Goal: Transaction & Acquisition: Book appointment/travel/reservation

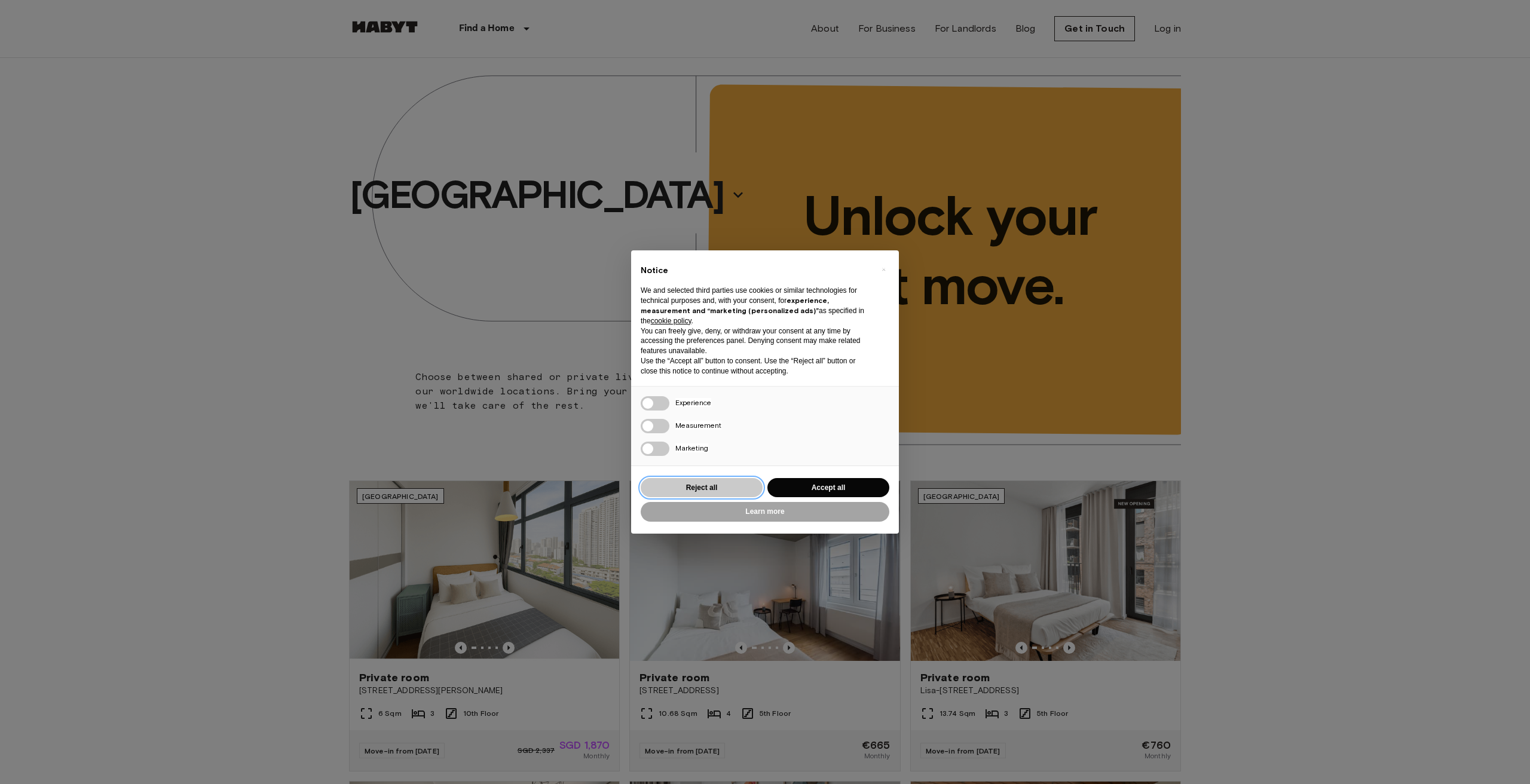
click at [724, 488] on button "Reject all" at bounding box center [701, 488] width 122 height 20
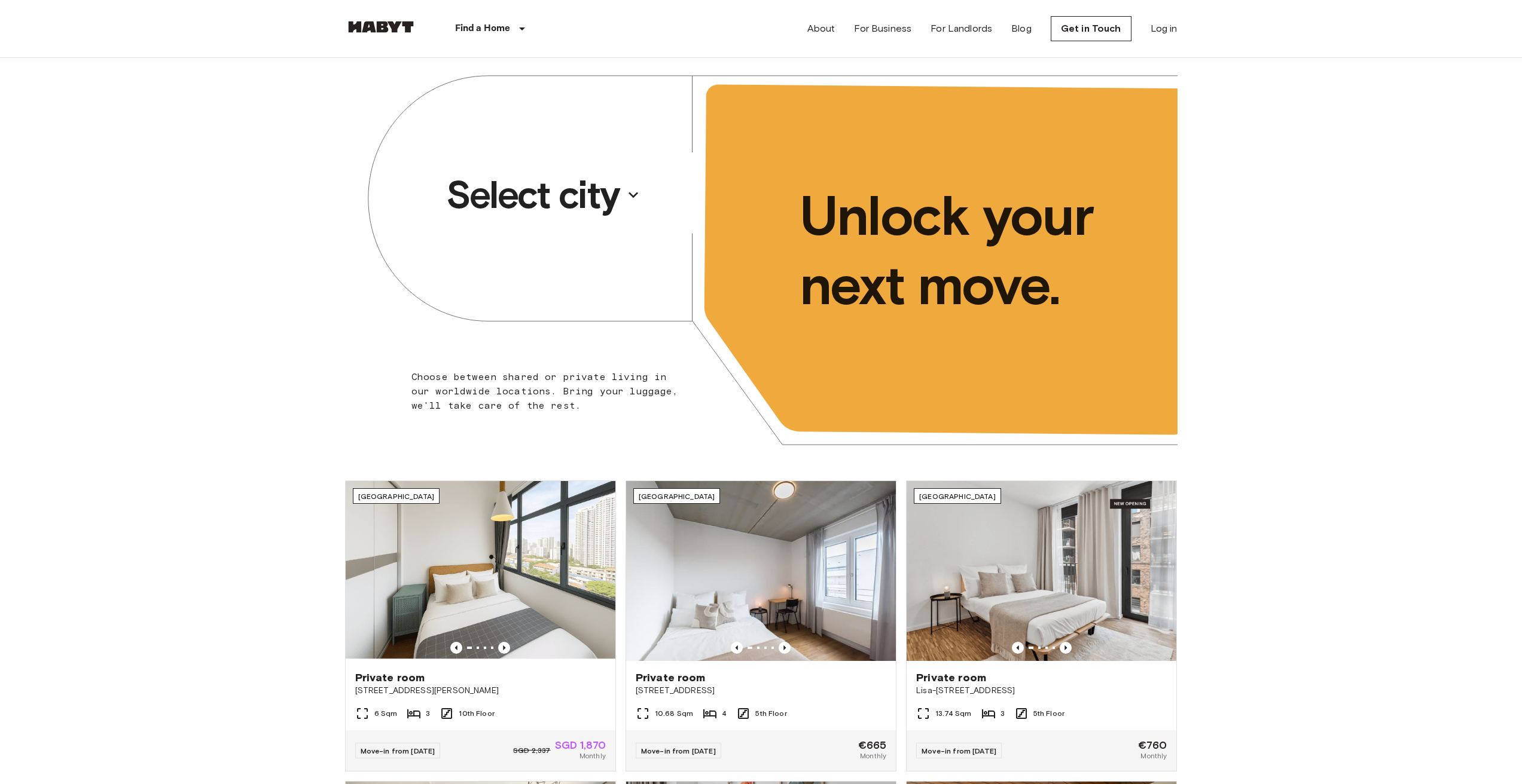
click at [549, 196] on p "Select city" at bounding box center [533, 194] width 174 height 48
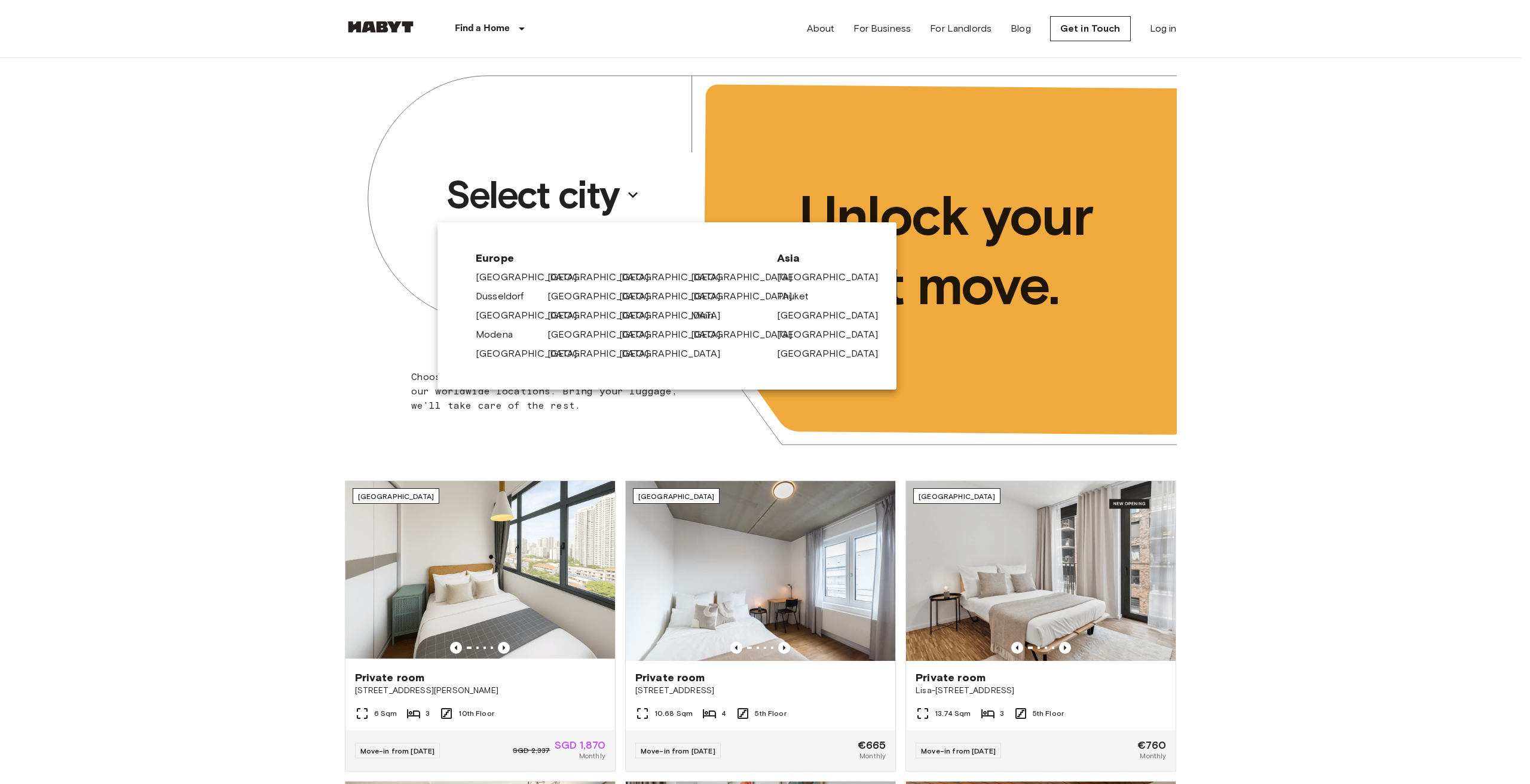
click at [547, 279] on div "[GEOGRAPHIC_DATA]" at bounding box center [578, 275] width 72 height 19
click at [552, 278] on link "[GEOGRAPHIC_DATA]" at bounding box center [606, 277] width 113 height 15
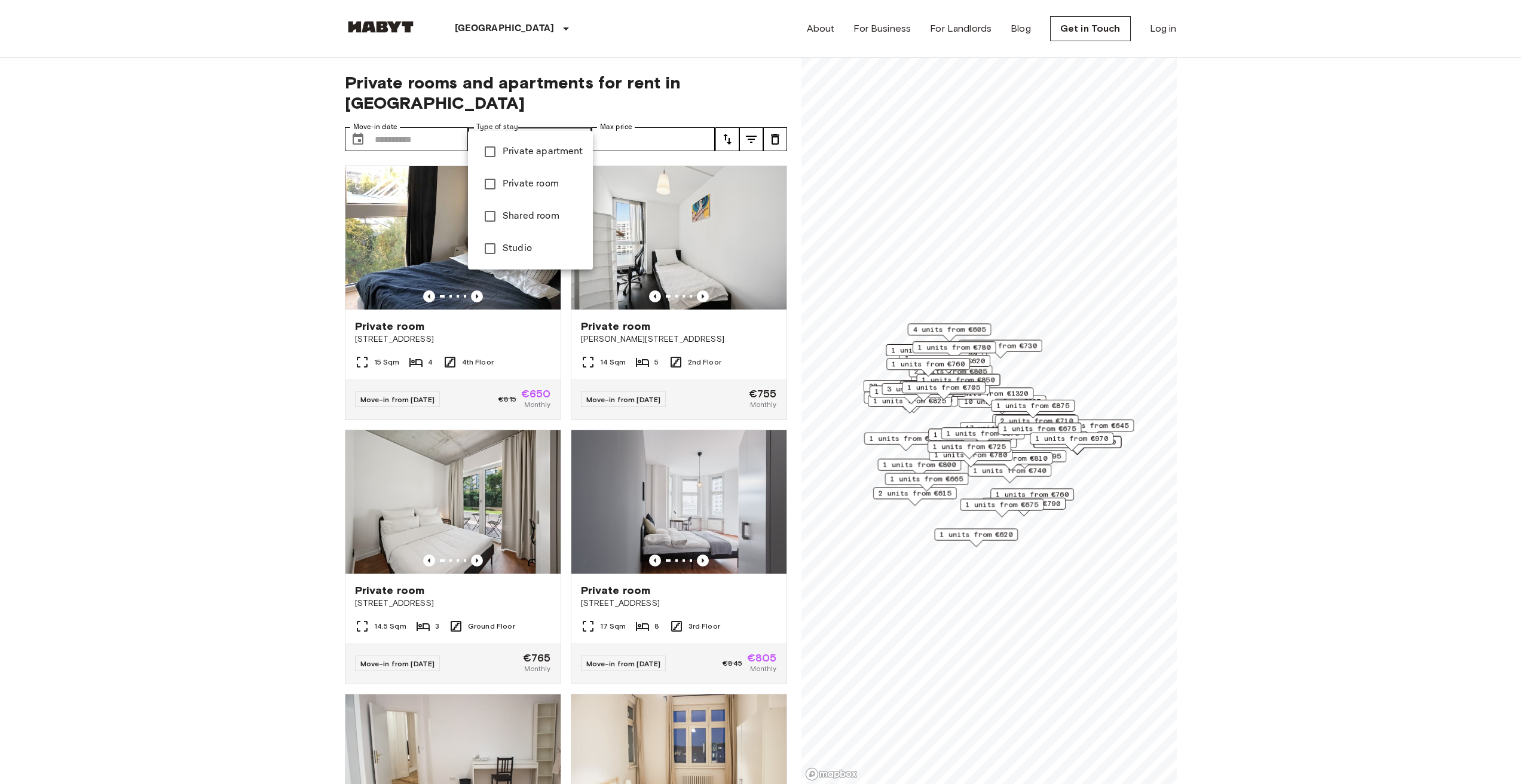
click at [533, 239] on li "Studio" at bounding box center [530, 248] width 125 height 32
type input "******"
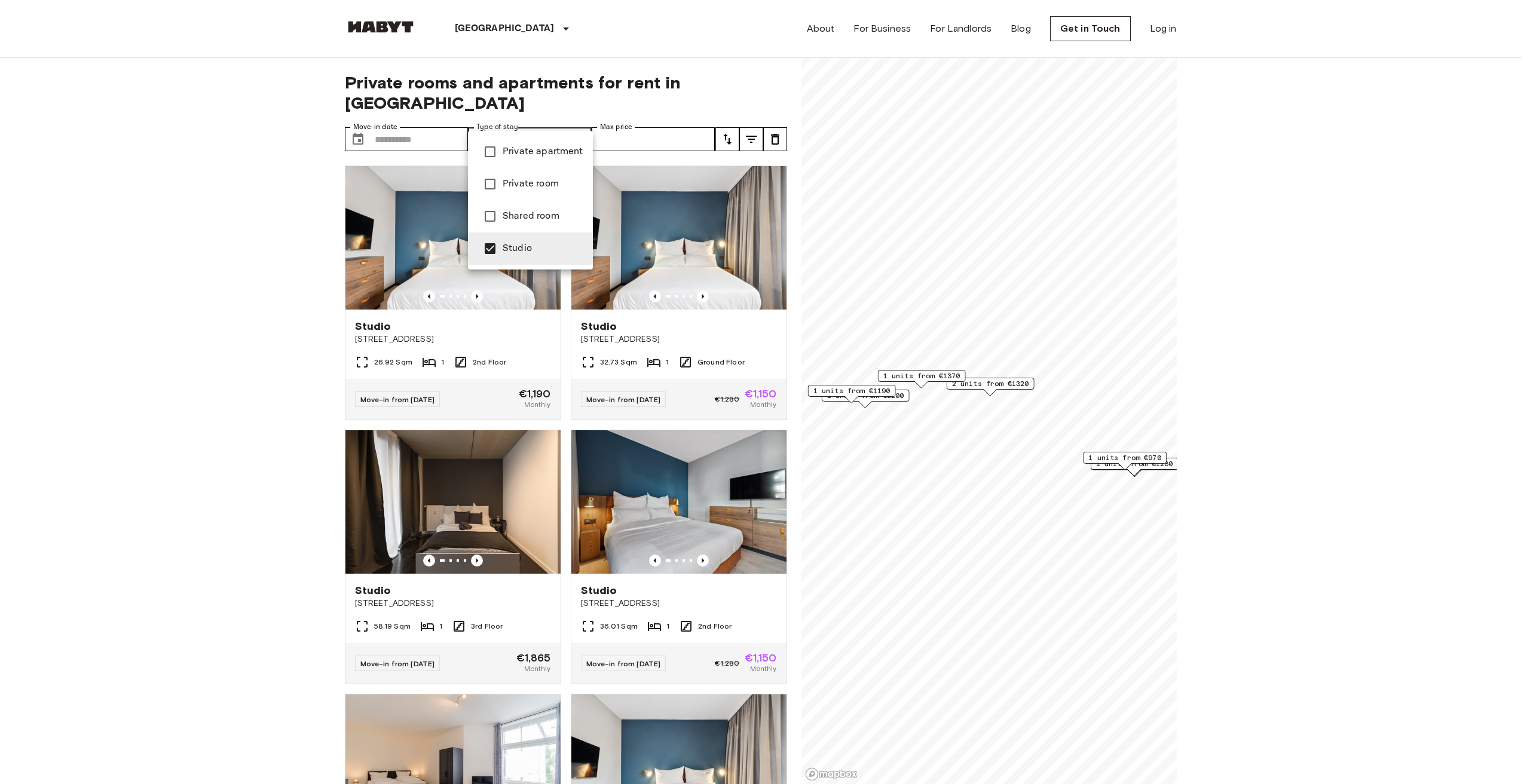
click at [874, 394] on div at bounding box center [765, 392] width 1530 height 784
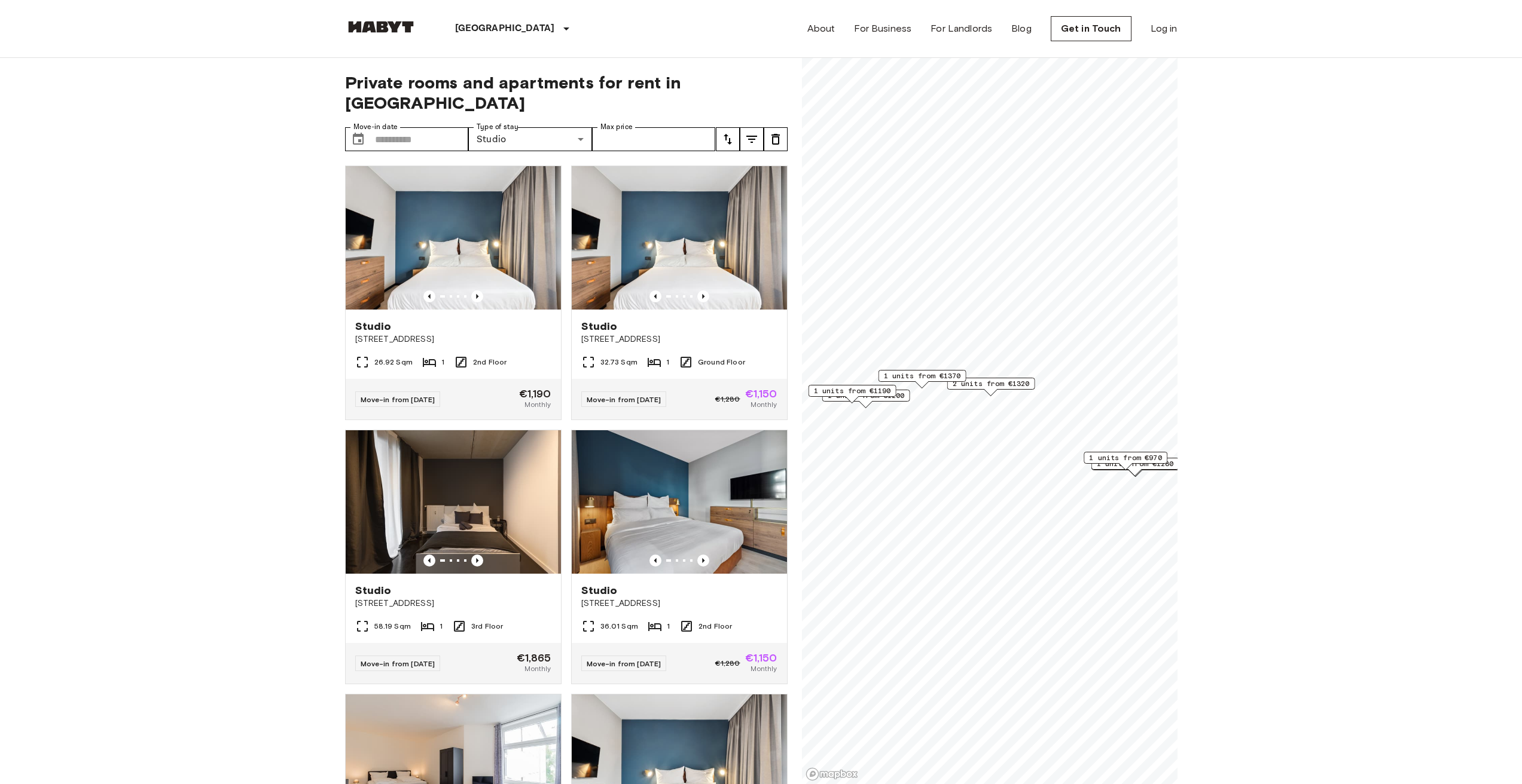
click at [876, 389] on span "1 units from €1190" at bounding box center [851, 391] width 77 height 10
click at [907, 319] on span "Studio" at bounding box center [905, 325] width 98 height 12
click at [943, 277] on icon "Map marker" at bounding box center [948, 284] width 15 height 15
click at [1020, 379] on span "2 units from €1320" at bounding box center [990, 384] width 77 height 10
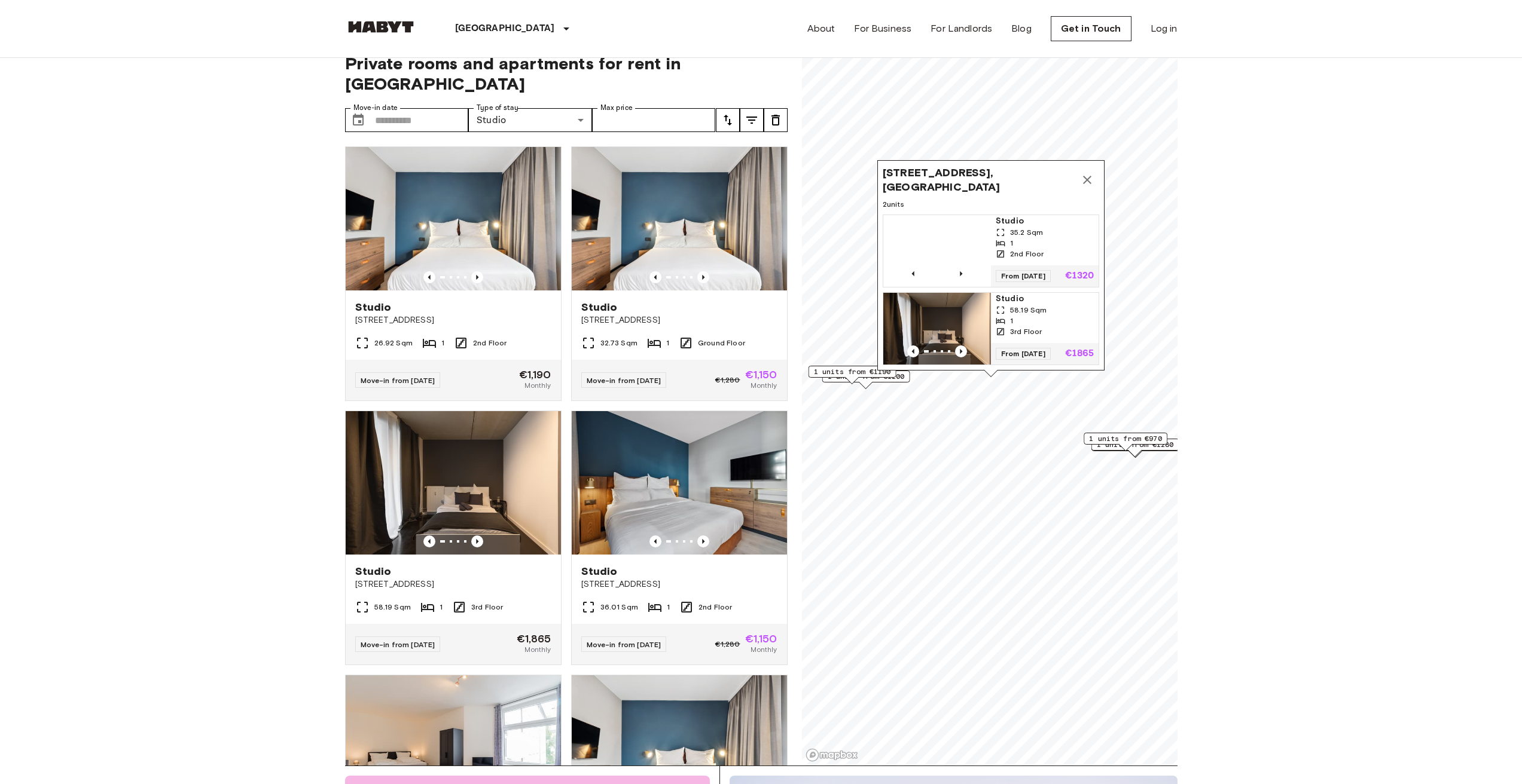
scroll to position [22, 0]
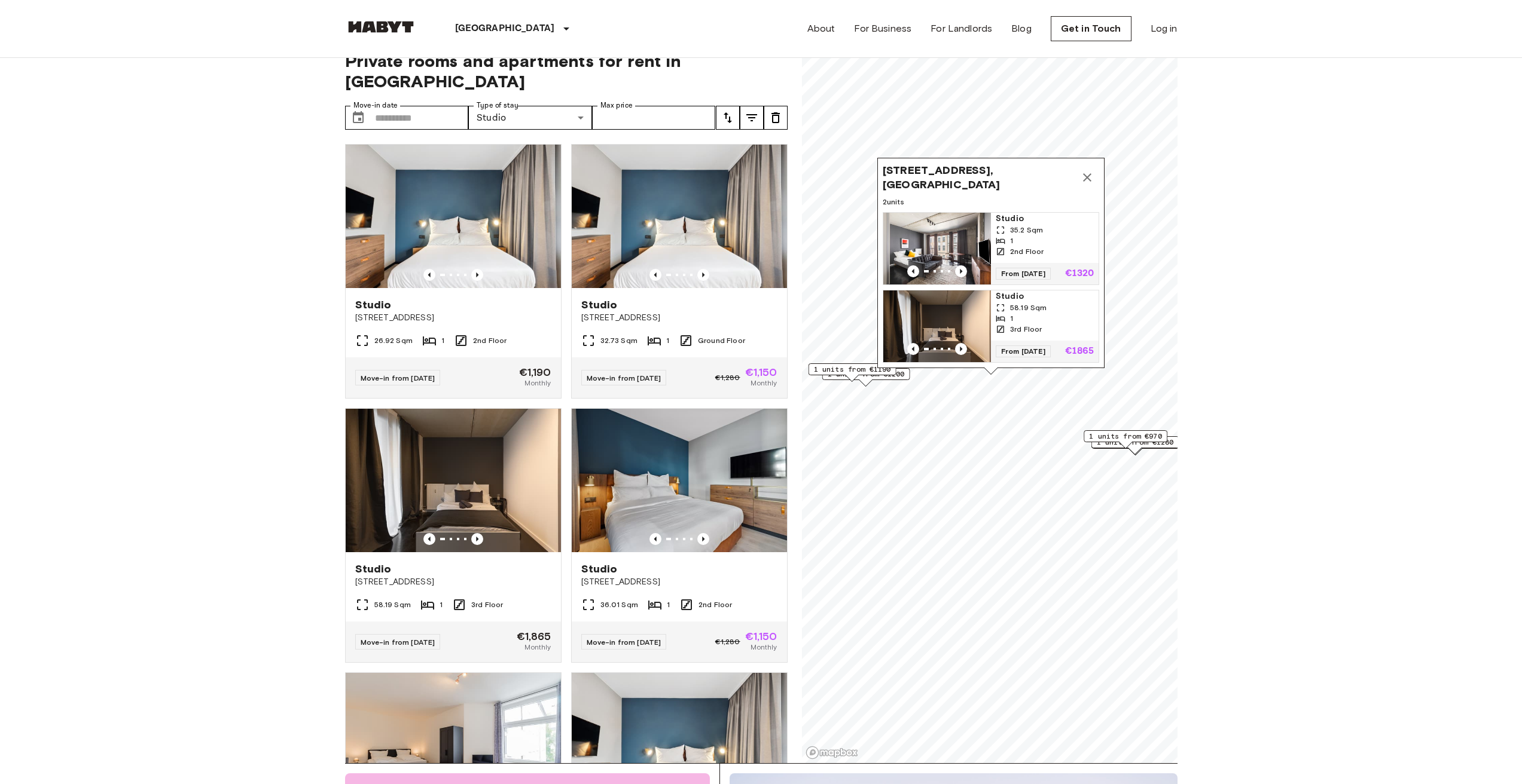
click at [898, 384] on div "1 units from €1200" at bounding box center [866, 377] width 88 height 18
click at [896, 375] on div "1 units from €1190" at bounding box center [852, 372] width 88 height 18
click at [902, 375] on span "1 units from €1200" at bounding box center [865, 374] width 77 height 10
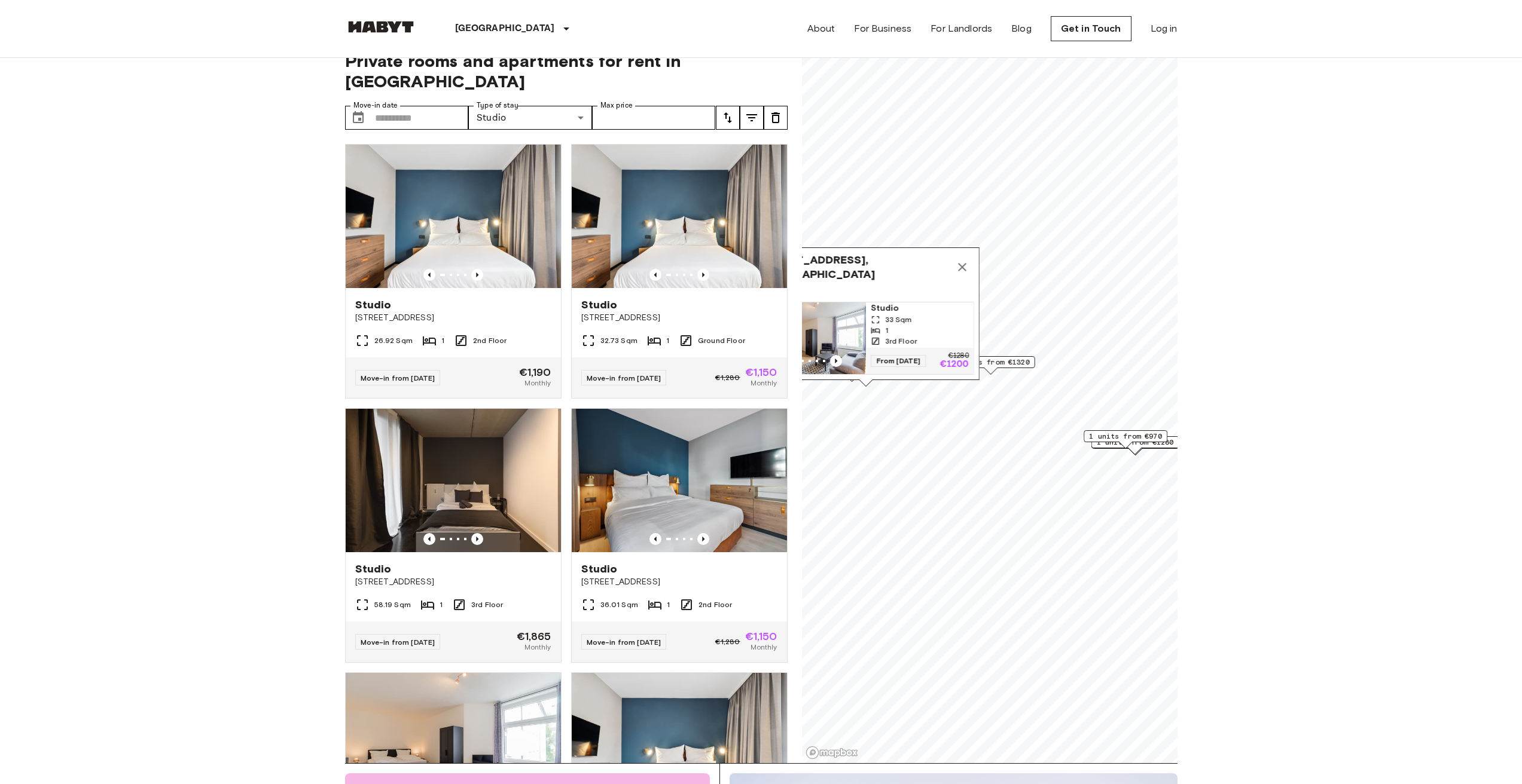
click at [904, 375] on div "[STREET_ADDRESS], [GEOGRAPHIC_DATA] 1 units Studio 33 Sqm 1 3rd Floor From [DAT…" at bounding box center [866, 313] width 227 height 132
click at [911, 315] on div "33 Sqm" at bounding box center [919, 320] width 98 height 10
click at [1111, 436] on span "1 units from €970" at bounding box center [1125, 437] width 73 height 10
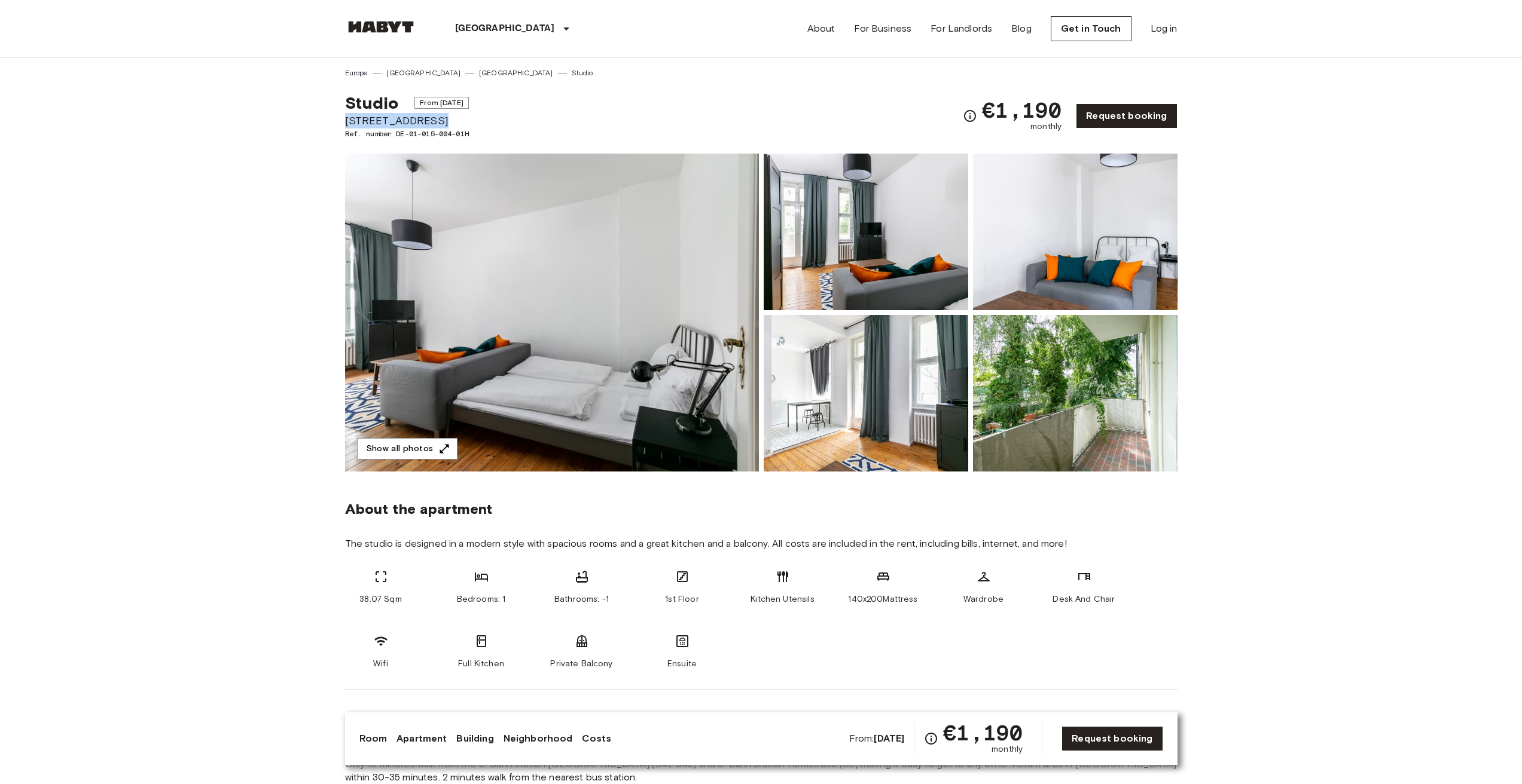
drag, startPoint x: 347, startPoint y: 123, endPoint x: 432, endPoint y: 121, distance: 85.0
click at [432, 121] on span "[STREET_ADDRESS]" at bounding box center [406, 121] width 124 height 16
click at [555, 322] on img at bounding box center [552, 313] width 413 height 318
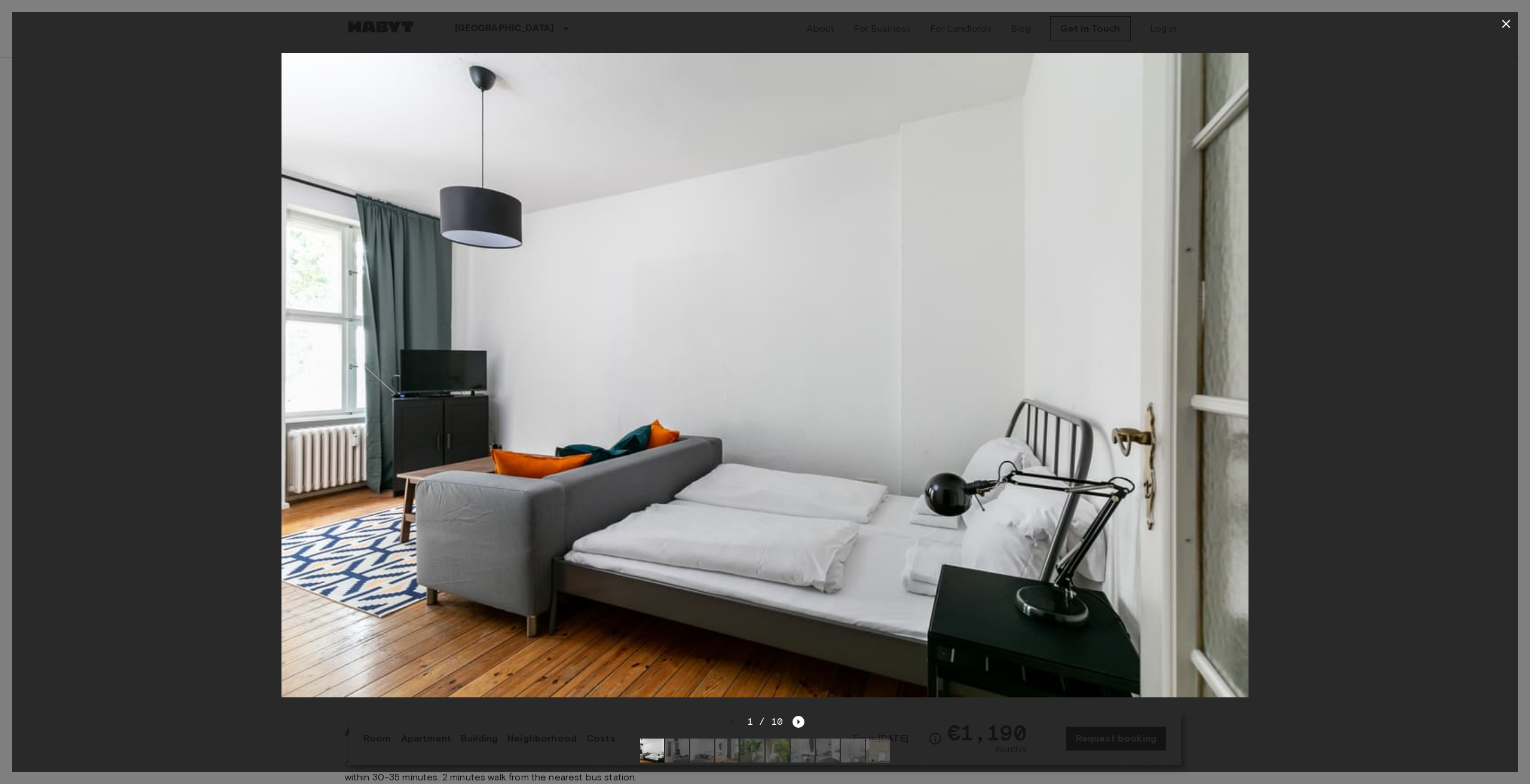
click at [1161, 443] on img at bounding box center [765, 375] width 966 height 644
click at [804, 716] on icon "Next image" at bounding box center [799, 722] width 12 height 12
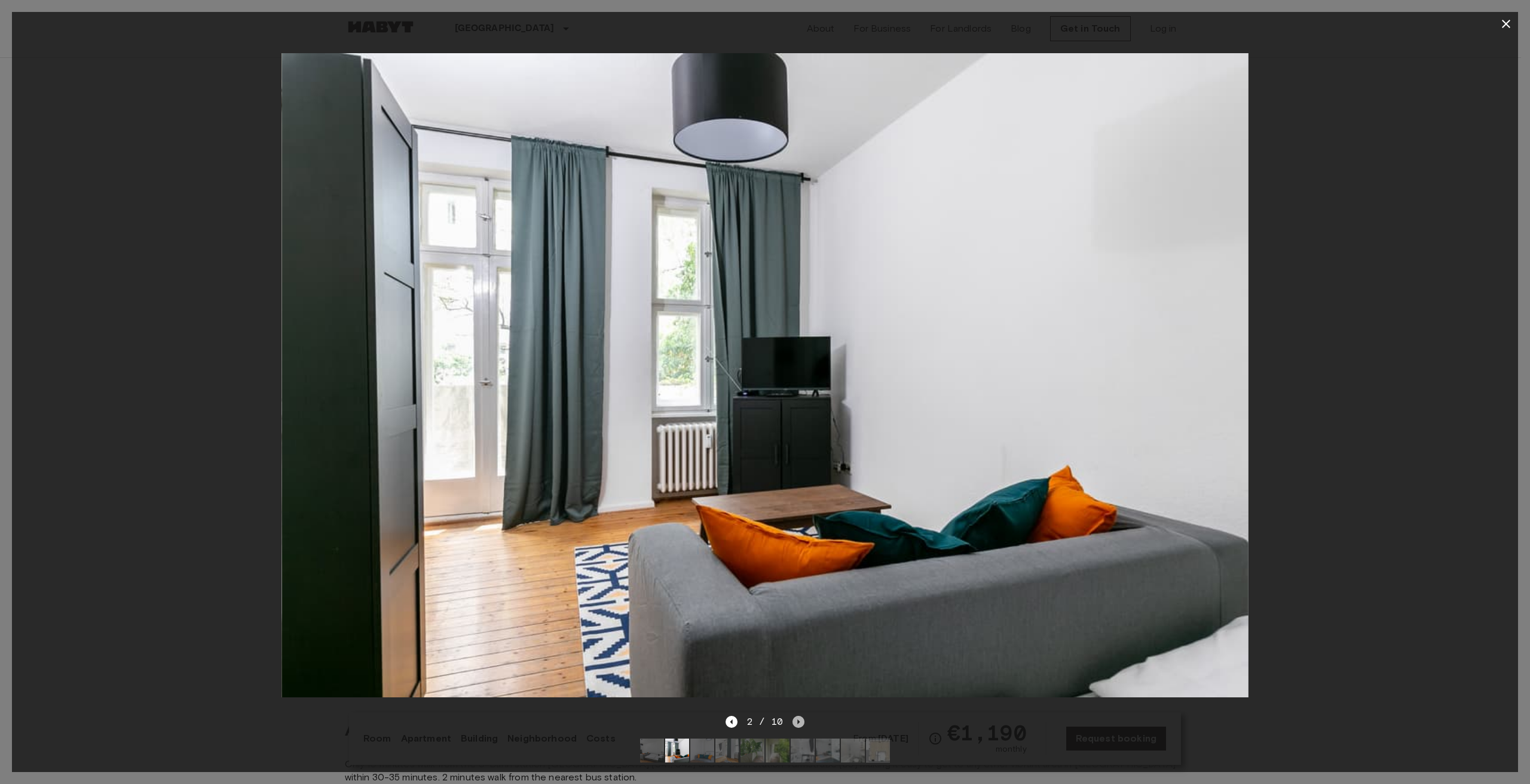
click at [804, 716] on icon "Next image" at bounding box center [799, 722] width 12 height 12
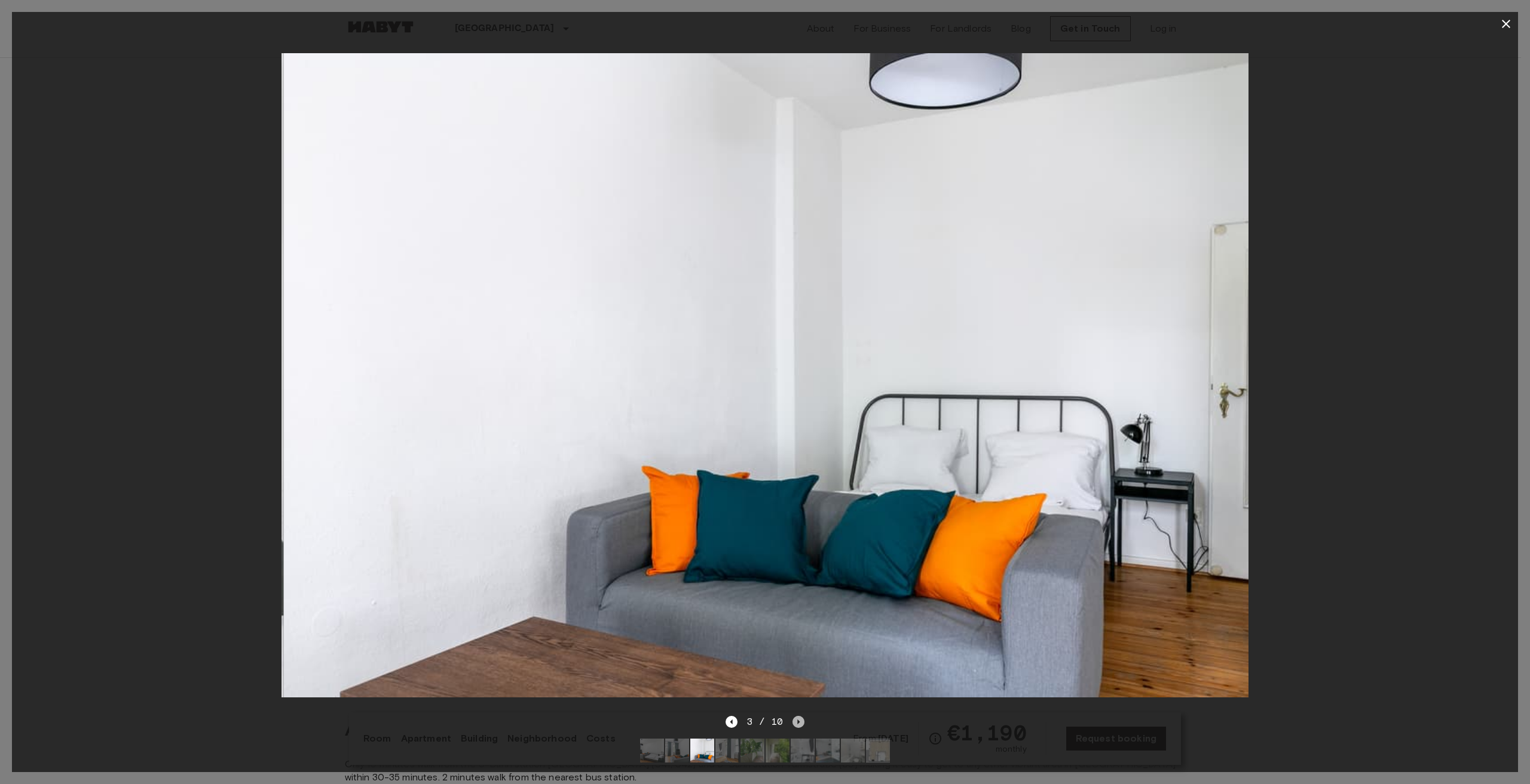
click at [804, 716] on icon "Next image" at bounding box center [799, 722] width 12 height 12
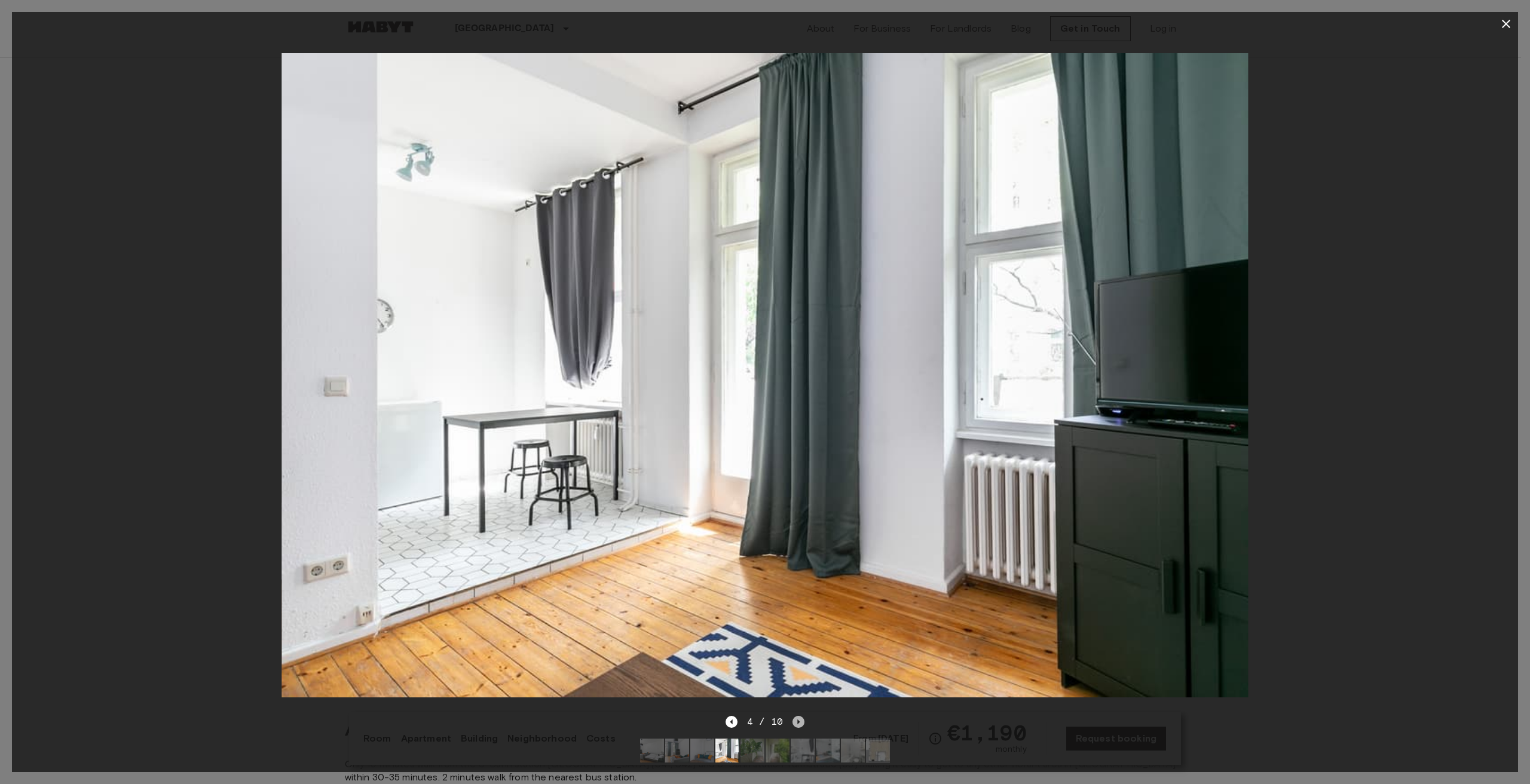
click at [804, 716] on icon "Next image" at bounding box center [799, 722] width 12 height 12
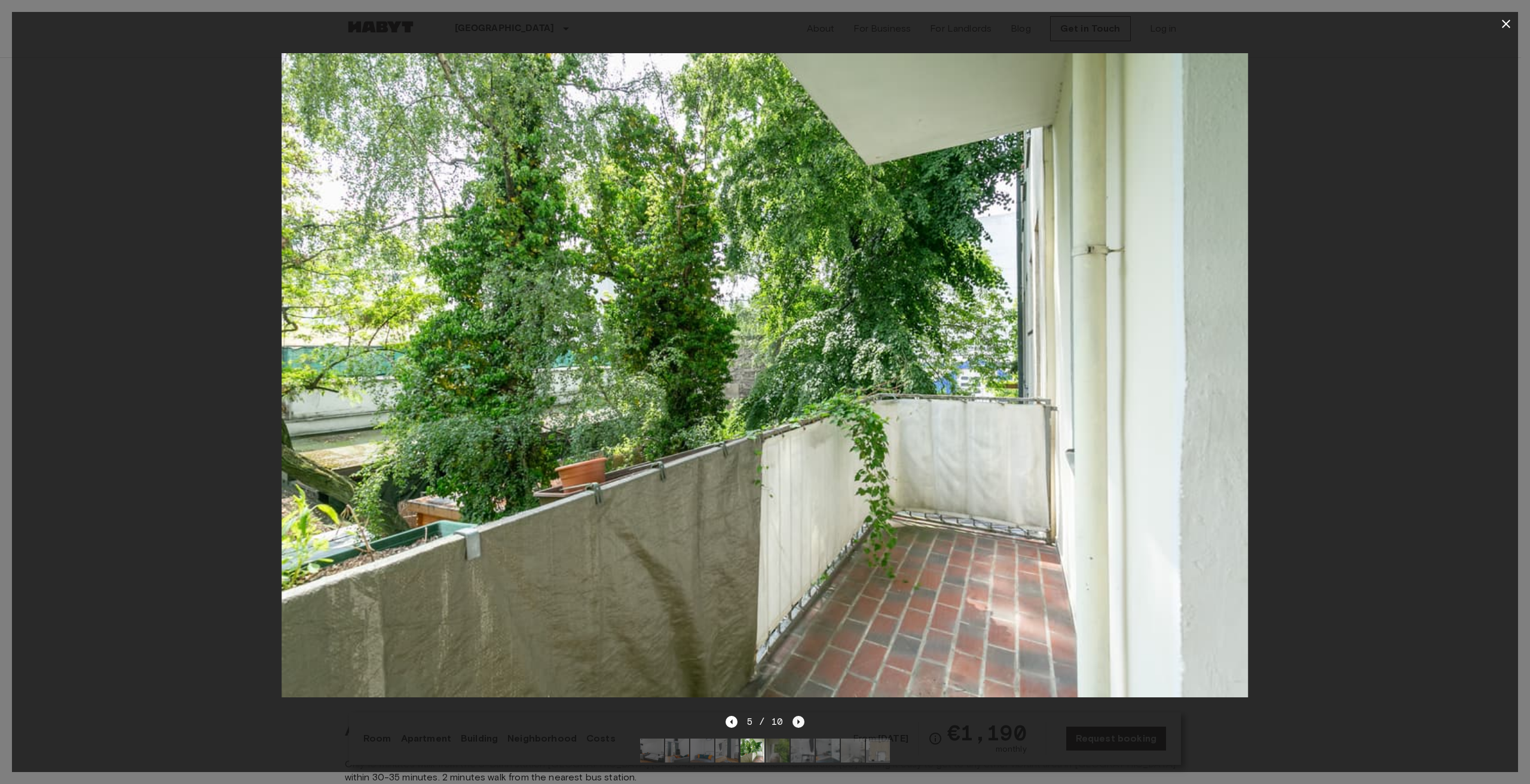
click at [804, 716] on icon "Next image" at bounding box center [799, 722] width 12 height 12
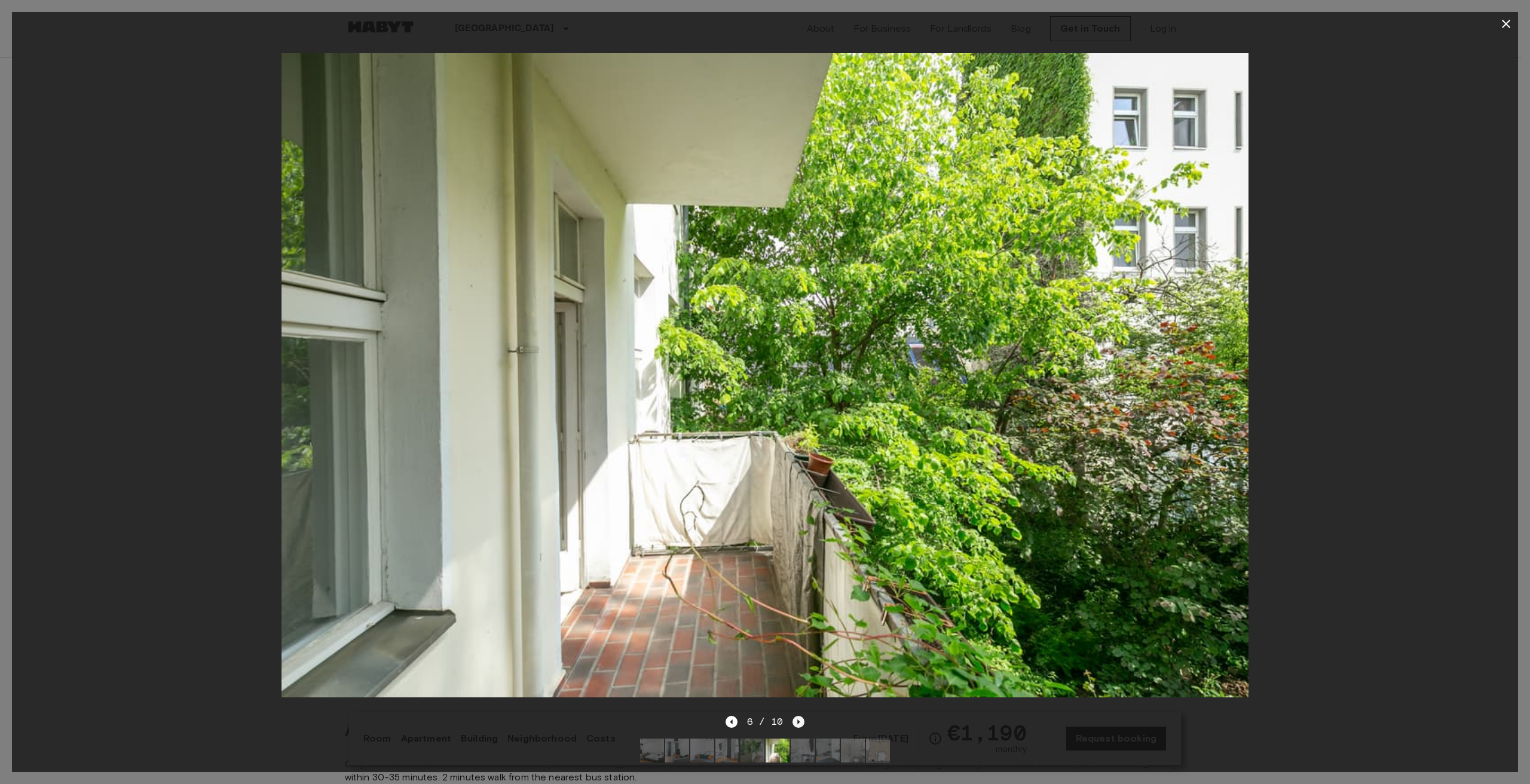
click at [798, 716] on icon "Next image" at bounding box center [799, 722] width 12 height 12
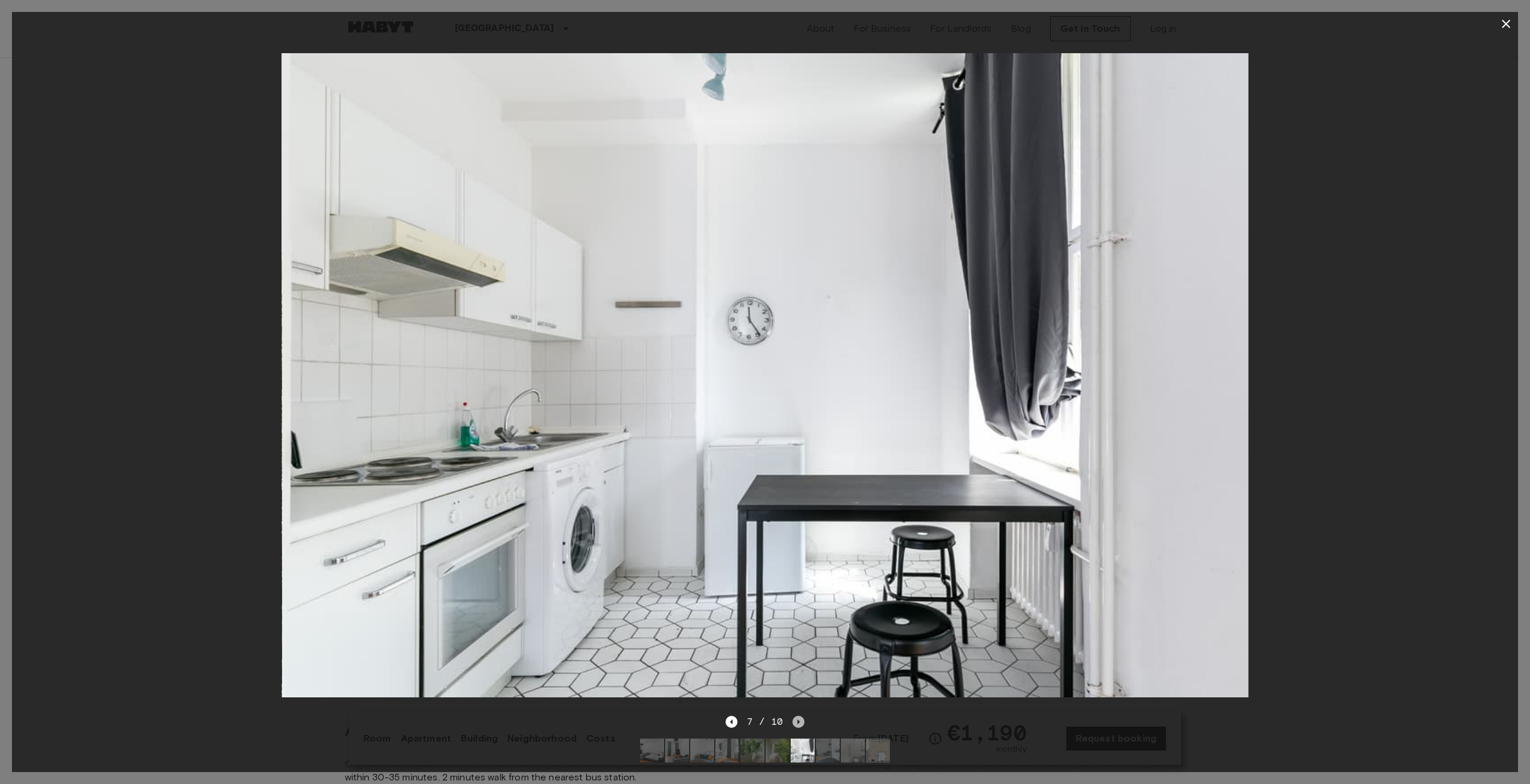
click at [798, 716] on icon "Next image" at bounding box center [799, 722] width 12 height 12
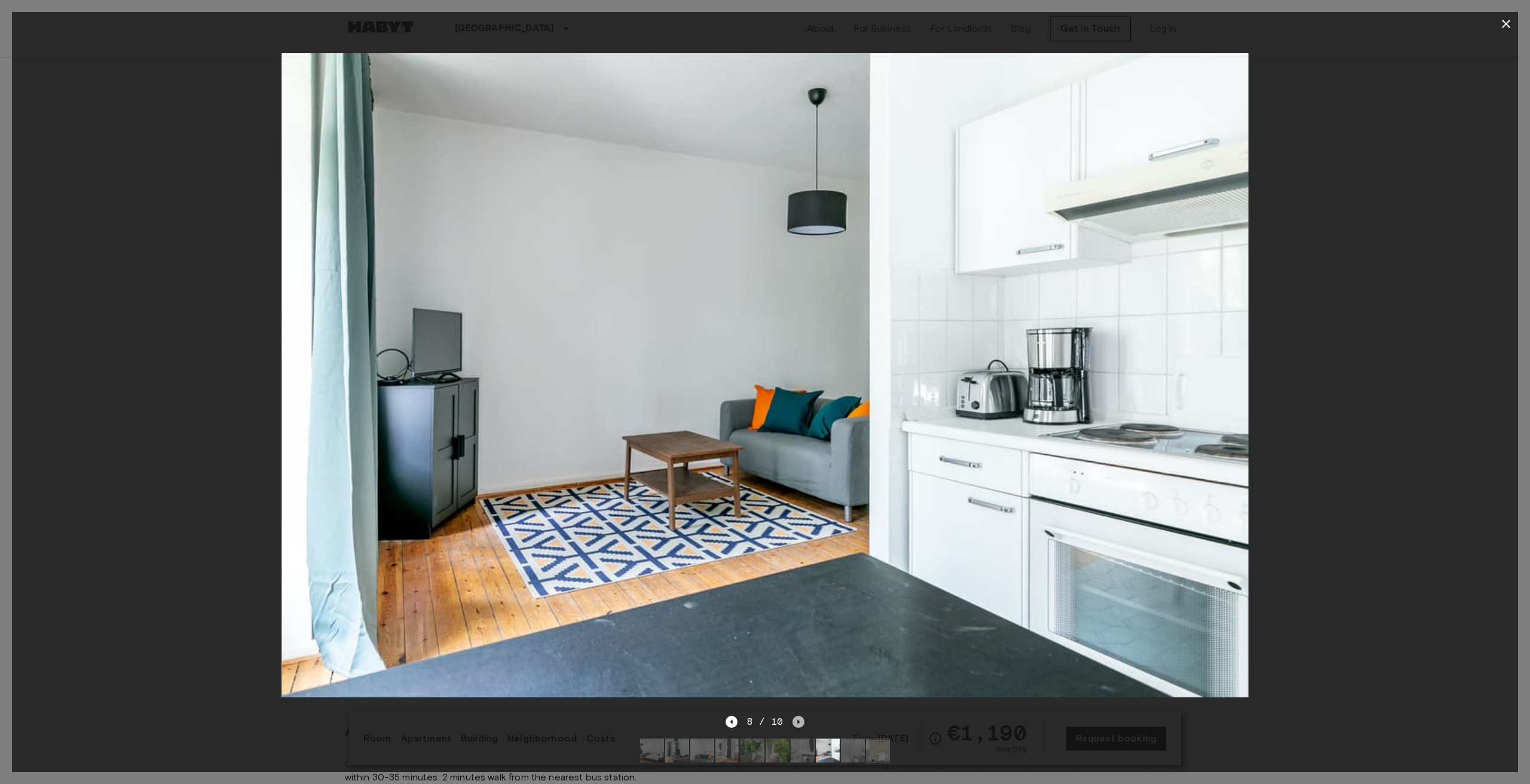
click at [798, 716] on icon "Next image" at bounding box center [799, 722] width 12 height 12
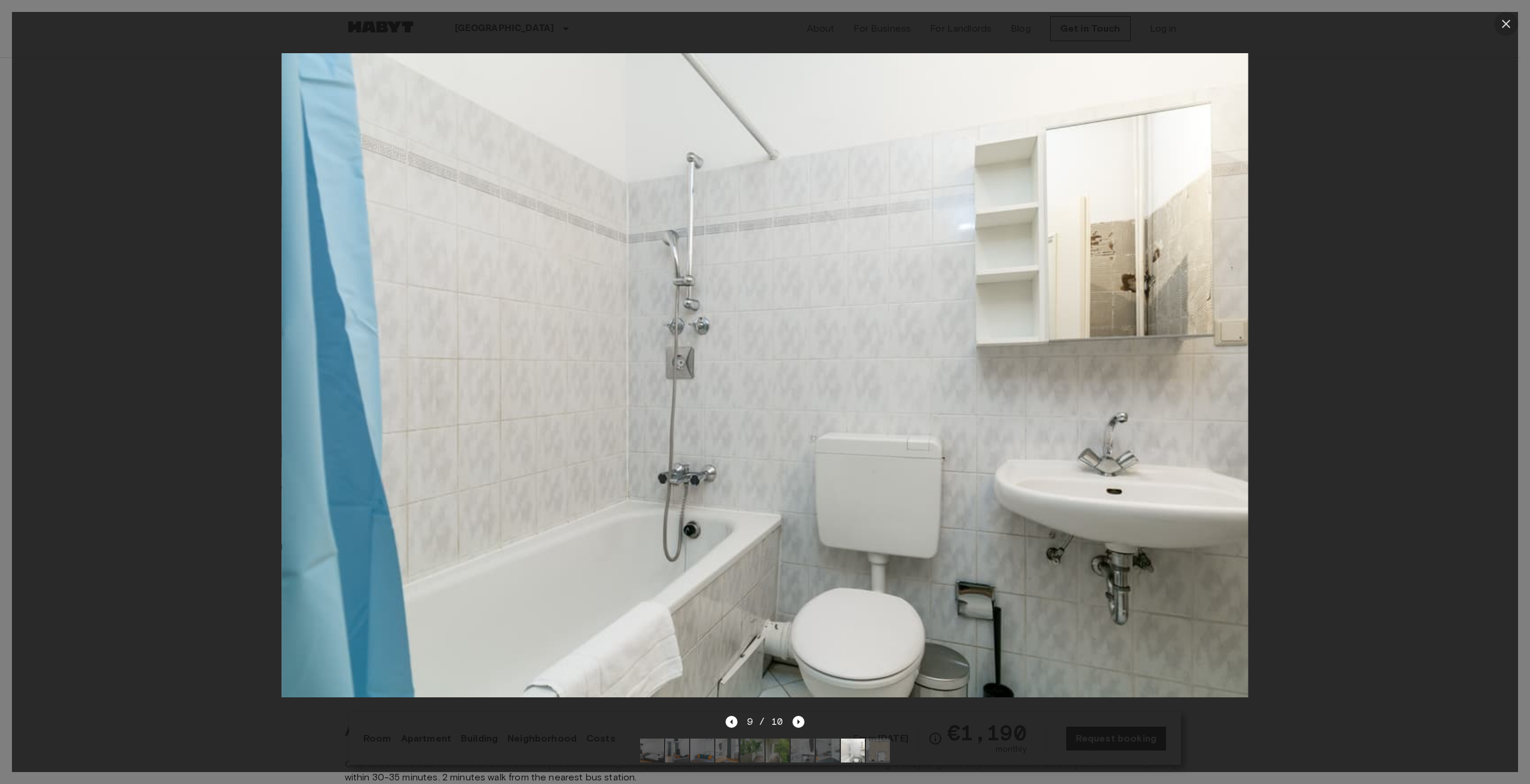
click at [1501, 26] on icon "button" at bounding box center [1506, 23] width 15 height 15
